Goal: Find contact information: Find contact information

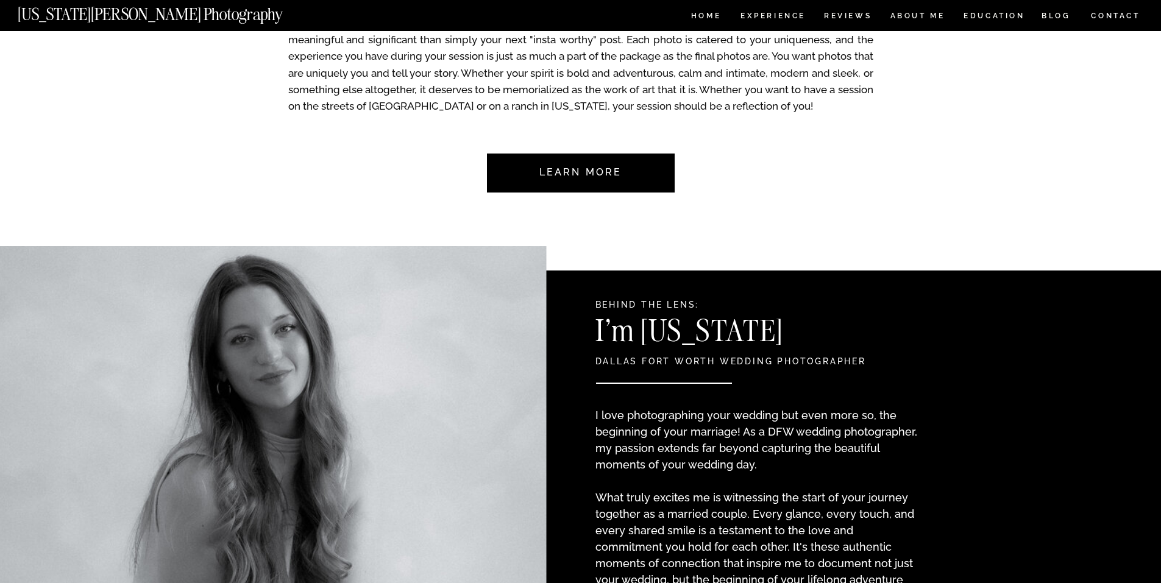
scroll to position [488, 0]
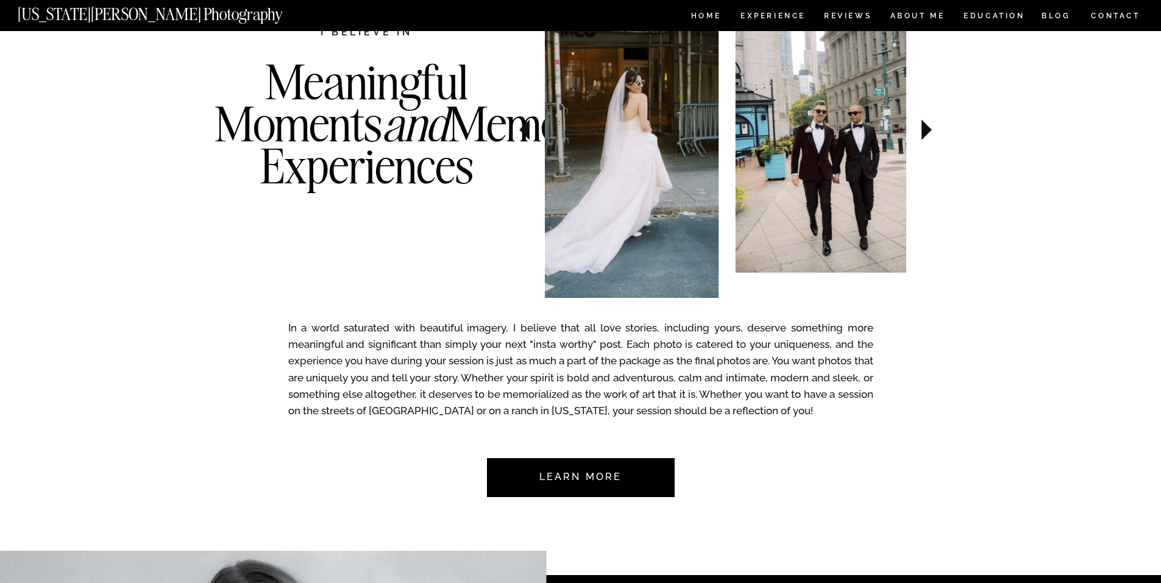
click at [440, 218] on div "In a world saturated with beautiful imagery, I believe that all love stories, i…" at bounding box center [581, 255] width 732 height 641
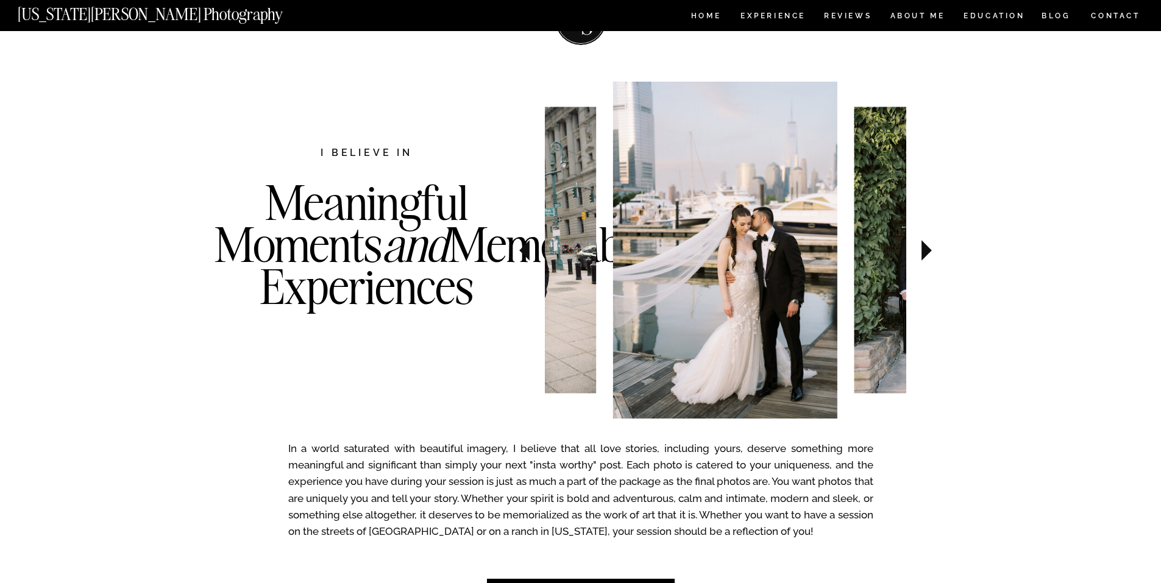
scroll to position [0, 0]
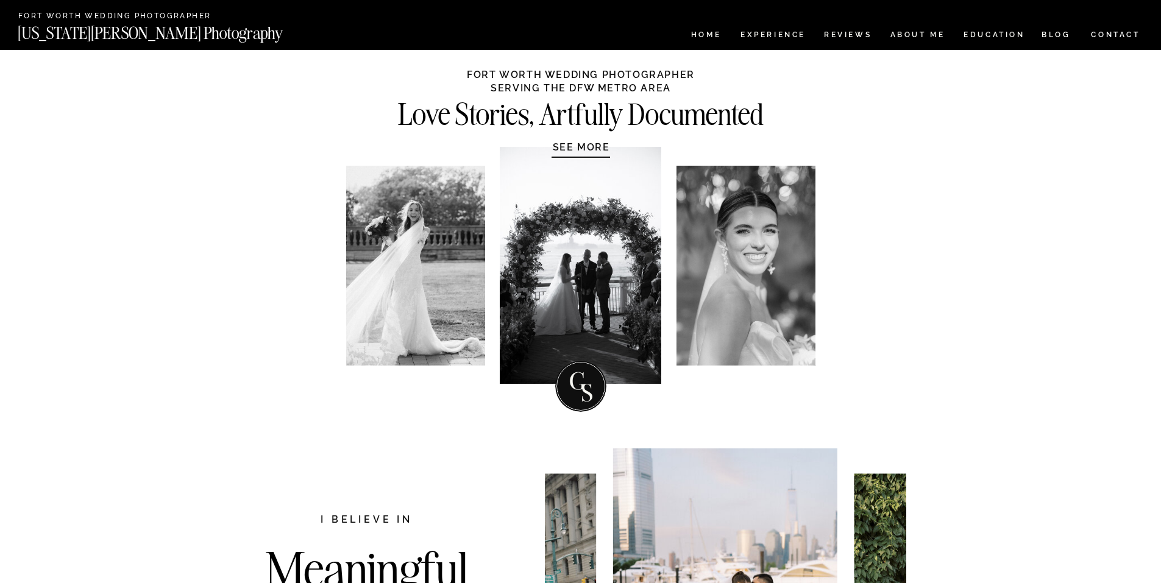
drag, startPoint x: 868, startPoint y: 499, endPoint x: 849, endPoint y: 189, distance: 311.0
click at [1121, 37] on nav "CONTACT" at bounding box center [1116, 34] width 51 height 13
